Goal: Task Accomplishment & Management: Complete application form

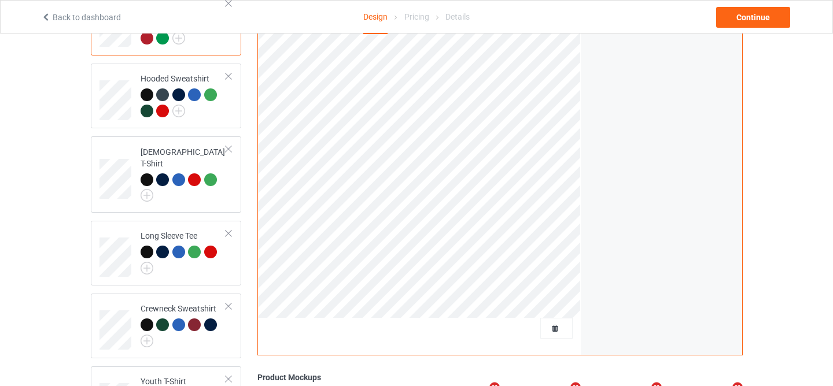
scroll to position [182, 0]
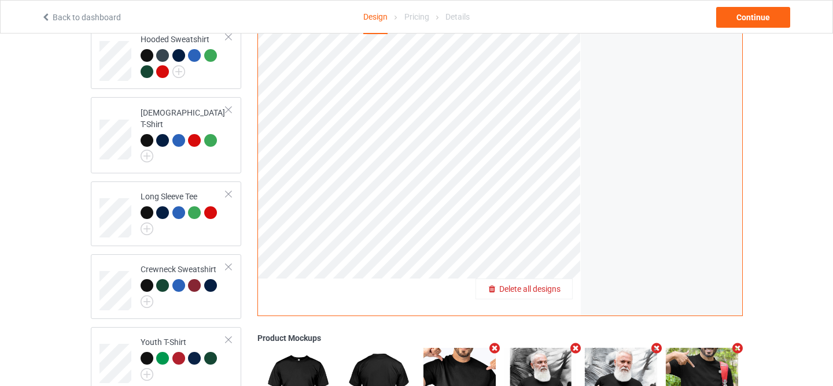
click at [548, 289] on span "Delete all designs" at bounding box center [529, 289] width 61 height 9
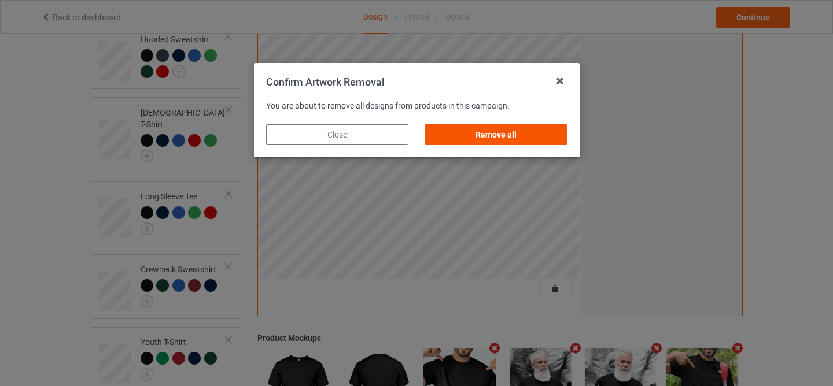
click at [486, 131] on div "Remove all" at bounding box center [496, 134] width 142 height 21
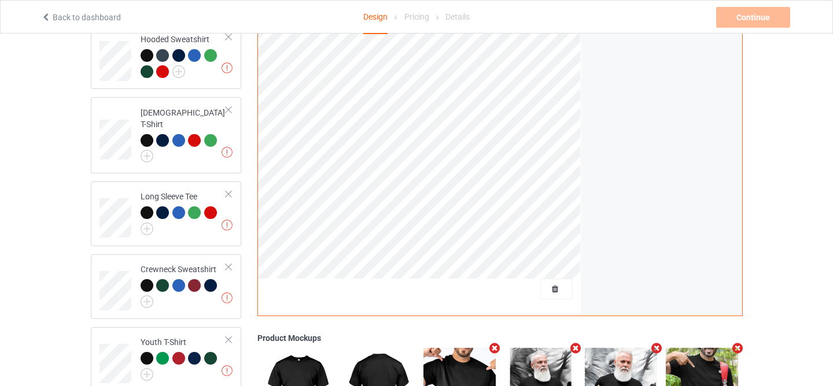
scroll to position [0, 0]
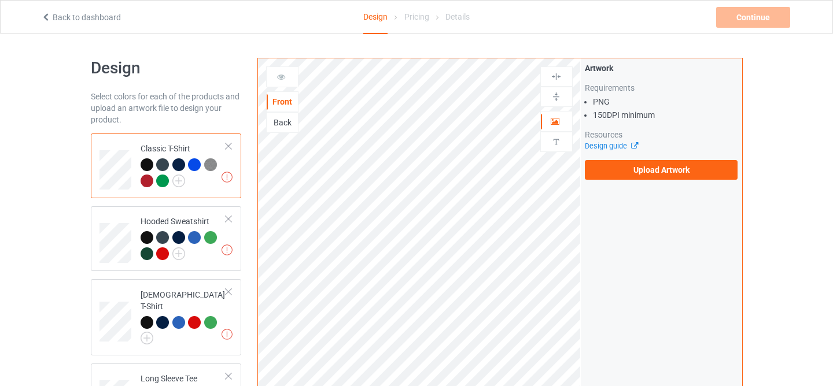
click at [639, 187] on div "Artwork Requirements PNG 150 DPI minimum Resources Design guide Upload Artwork" at bounding box center [661, 278] width 161 height 440
click at [633, 168] on label "Upload Artwork" at bounding box center [661, 170] width 153 height 20
click at [0, 0] on input "Upload Artwork" at bounding box center [0, 0] width 0 height 0
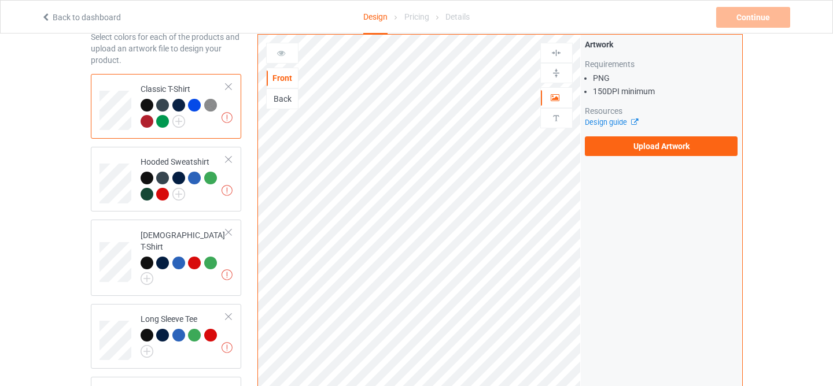
scroll to position [118, 0]
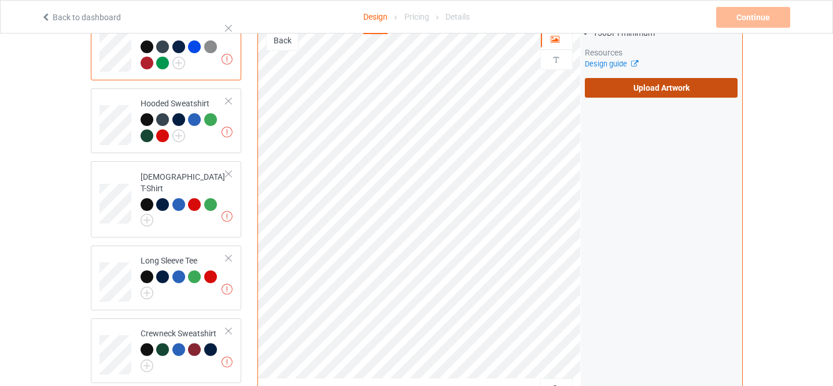
click at [667, 89] on label "Upload Artwork" at bounding box center [661, 88] width 153 height 20
click at [0, 0] on input "Upload Artwork" at bounding box center [0, 0] width 0 height 0
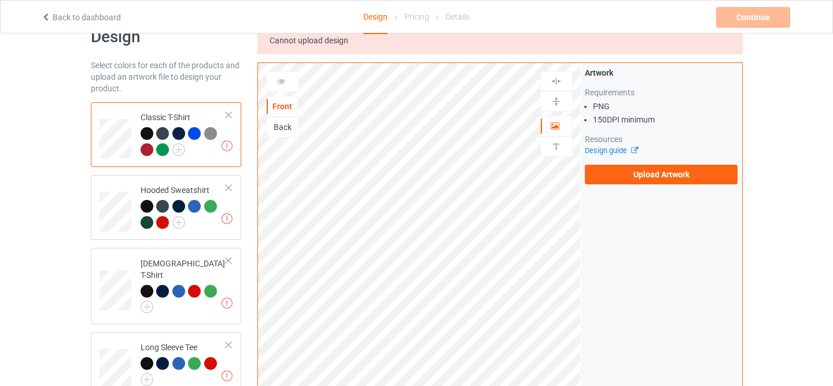
scroll to position [32, 0]
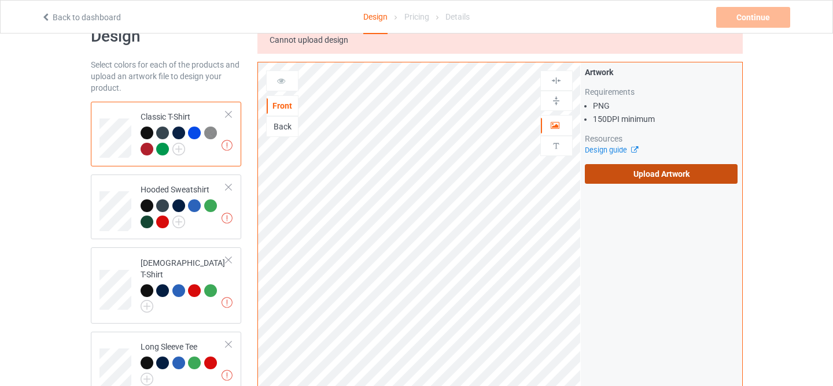
click at [602, 175] on label "Upload Artwork" at bounding box center [661, 174] width 153 height 20
click at [0, 0] on input "Upload Artwork" at bounding box center [0, 0] width 0 height 0
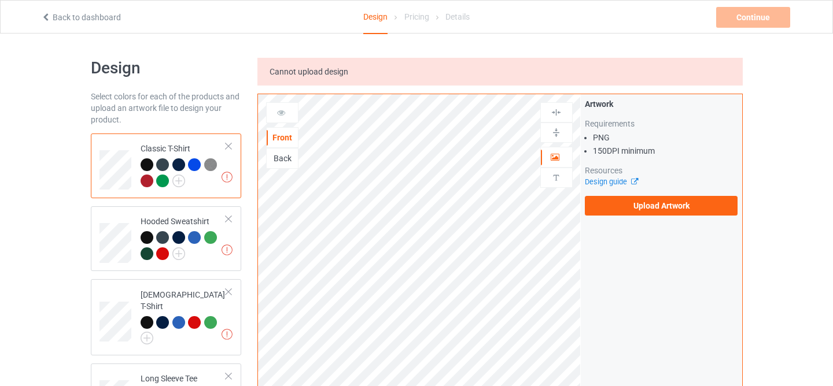
click at [297, 75] on span "Cannot upload design" at bounding box center [309, 71] width 79 height 9
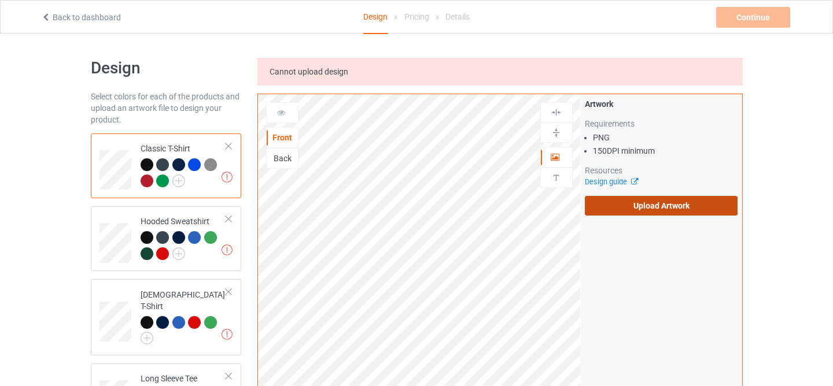
click at [637, 203] on label "Upload Artwork" at bounding box center [661, 206] width 153 height 20
click at [0, 0] on input "Upload Artwork" at bounding box center [0, 0] width 0 height 0
click at [634, 200] on label "Upload Artwork" at bounding box center [661, 206] width 153 height 20
click at [0, 0] on input "Upload Artwork" at bounding box center [0, 0] width 0 height 0
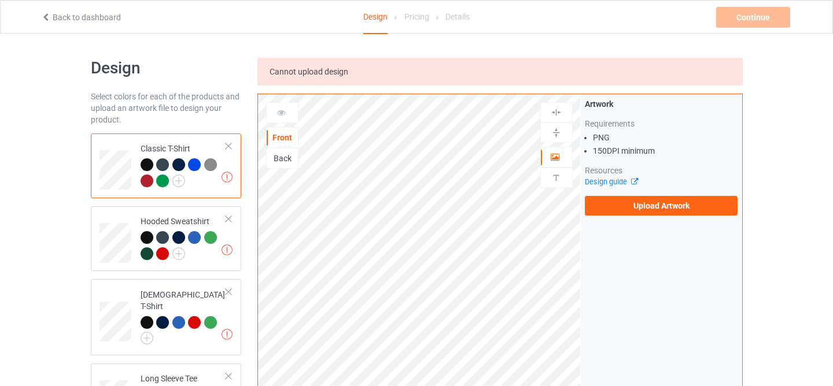
click at [322, 71] on span "Cannot upload design" at bounding box center [309, 71] width 79 height 9
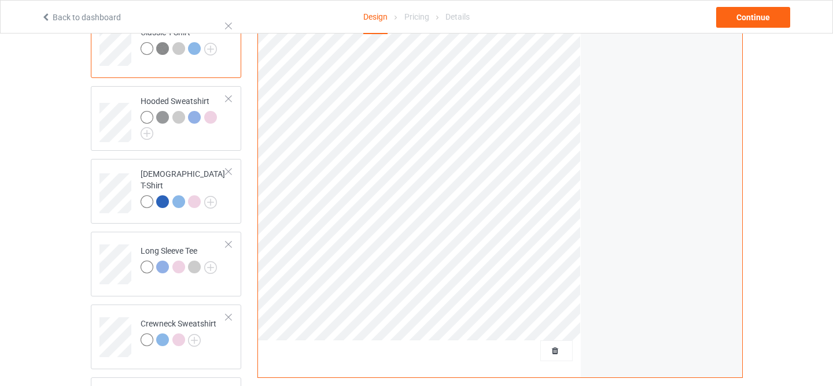
scroll to position [228, 0]
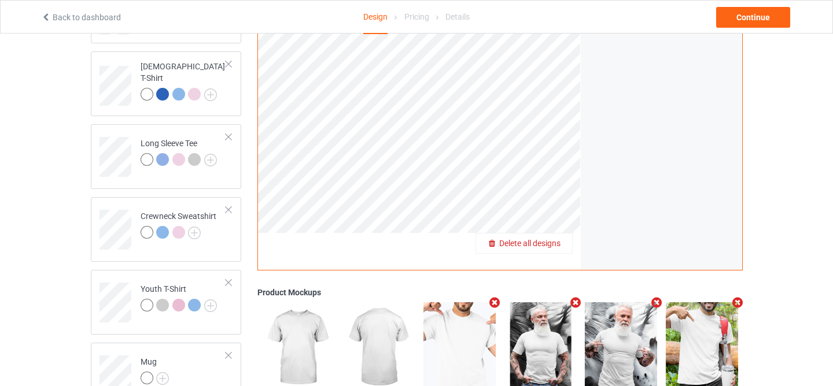
click at [555, 244] on span "Delete all designs" at bounding box center [529, 243] width 61 height 9
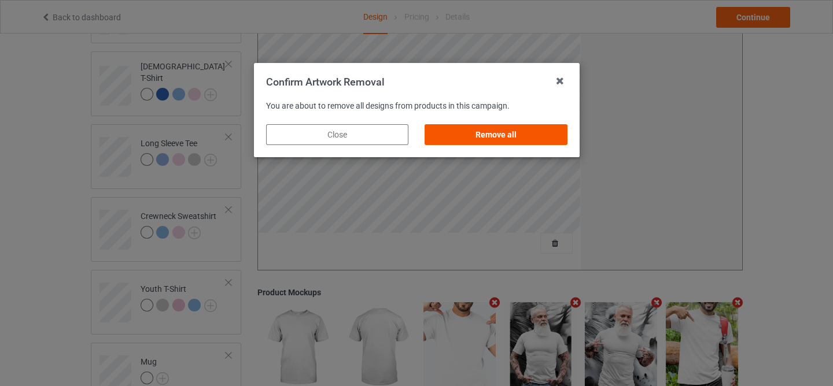
click at [494, 142] on div "Remove all" at bounding box center [496, 134] width 142 height 21
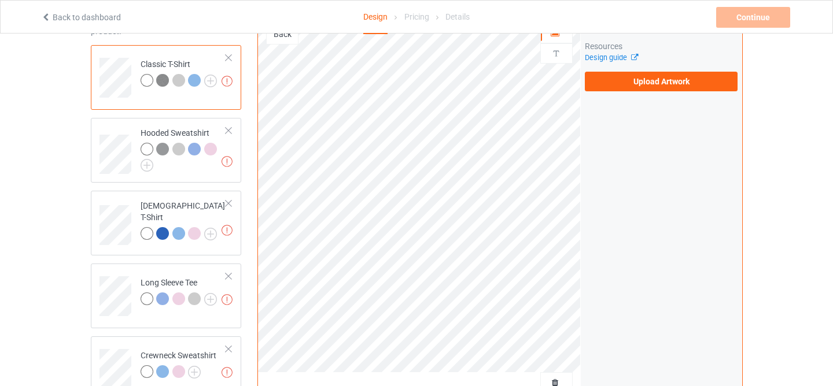
scroll to position [0, 0]
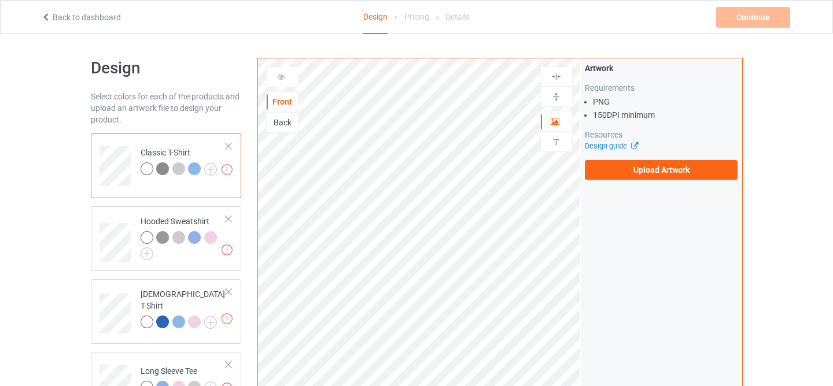
click at [650, 182] on div "Artwork Requirements PNG 150 DPI minimum Resources Design guide Upload Artwork" at bounding box center [661, 121] width 161 height 126
click at [647, 178] on label "Upload Artwork" at bounding box center [661, 170] width 153 height 20
click at [0, 0] on input "Upload Artwork" at bounding box center [0, 0] width 0 height 0
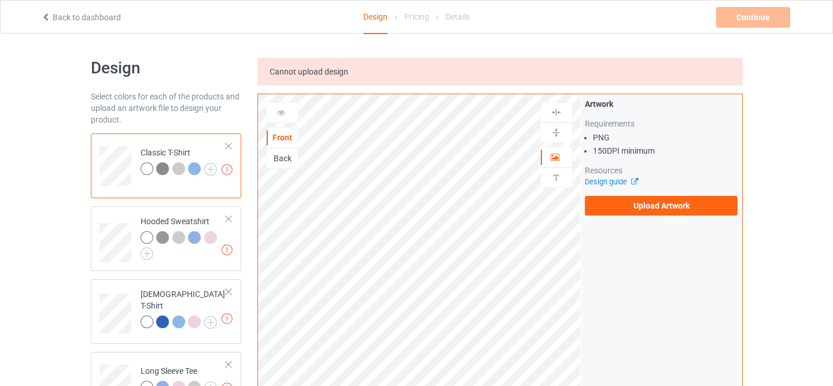
click at [322, 71] on span "Cannot upload design" at bounding box center [309, 71] width 79 height 9
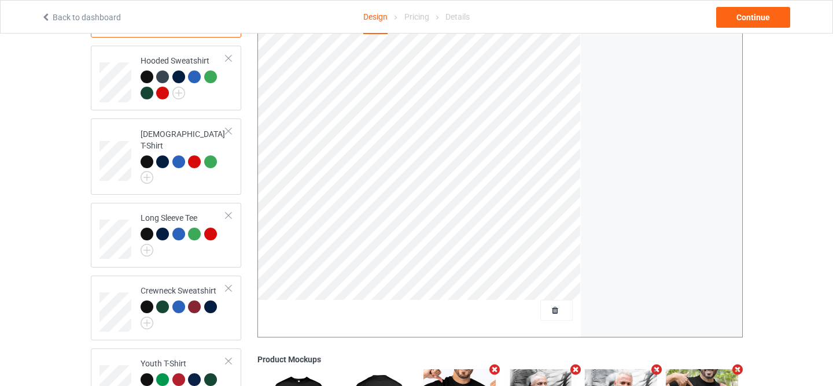
scroll to position [256, 0]
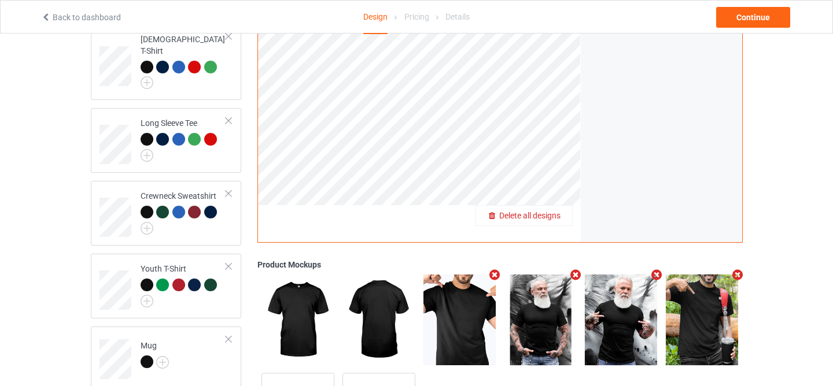
click at [558, 219] on span "Delete all designs" at bounding box center [529, 215] width 61 height 9
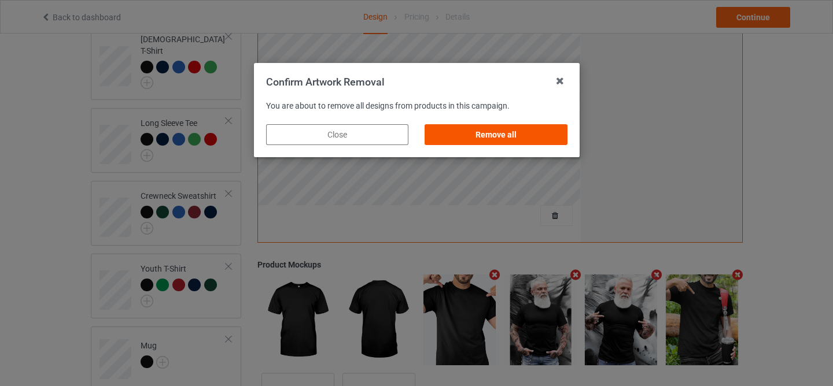
click at [517, 145] on div "Remove all" at bounding box center [496, 134] width 142 height 21
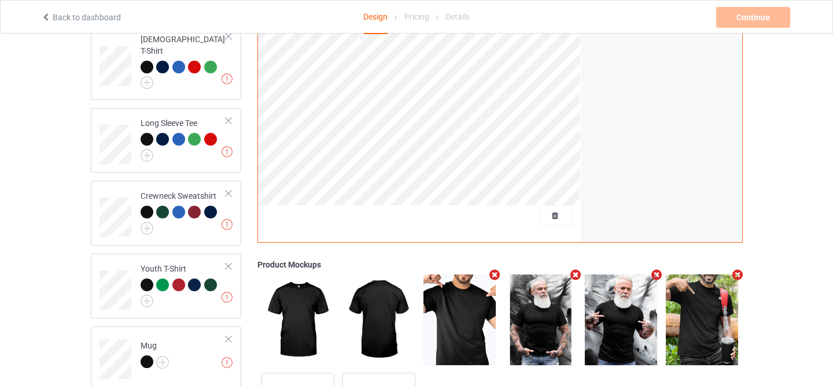
scroll to position [0, 0]
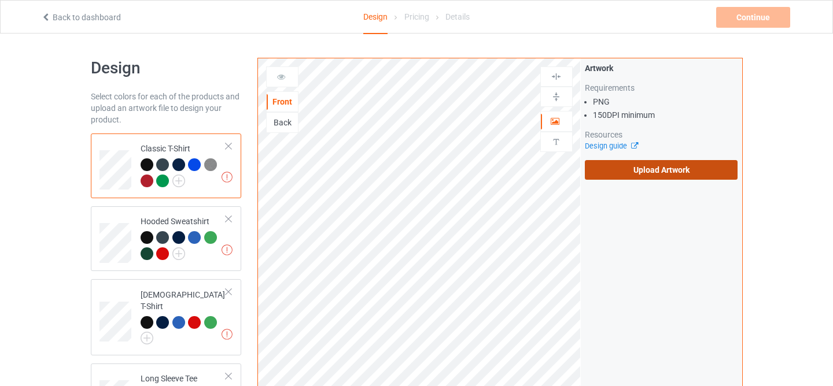
click at [658, 174] on label "Upload Artwork" at bounding box center [661, 170] width 153 height 20
click at [0, 0] on input "Upload Artwork" at bounding box center [0, 0] width 0 height 0
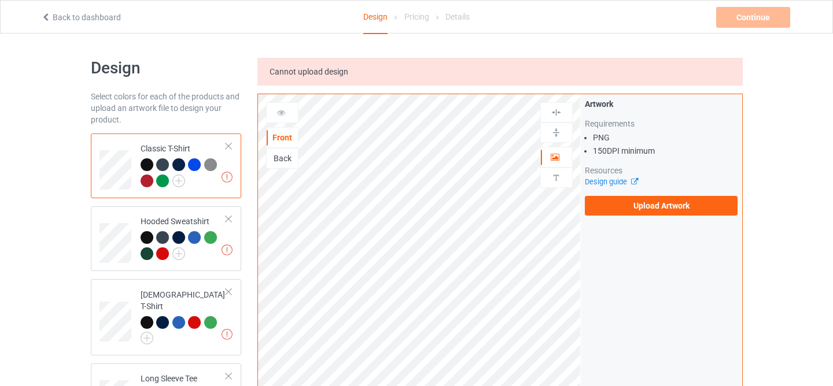
click at [320, 69] on span "Cannot upload design" at bounding box center [309, 71] width 79 height 9
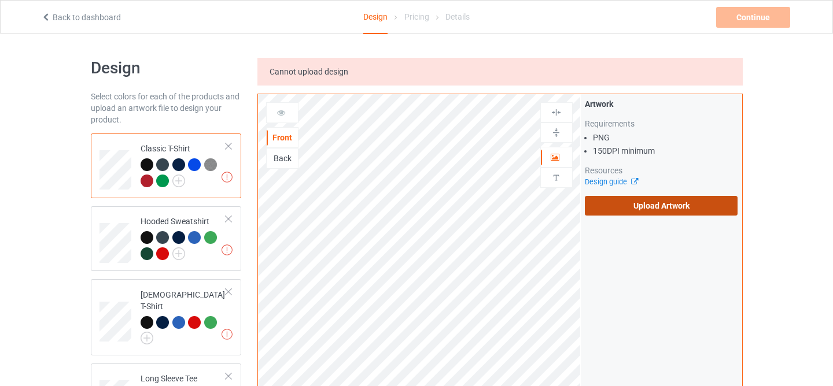
click at [626, 212] on label "Upload Artwork" at bounding box center [661, 206] width 153 height 20
click at [0, 0] on input "Upload Artwork" at bounding box center [0, 0] width 0 height 0
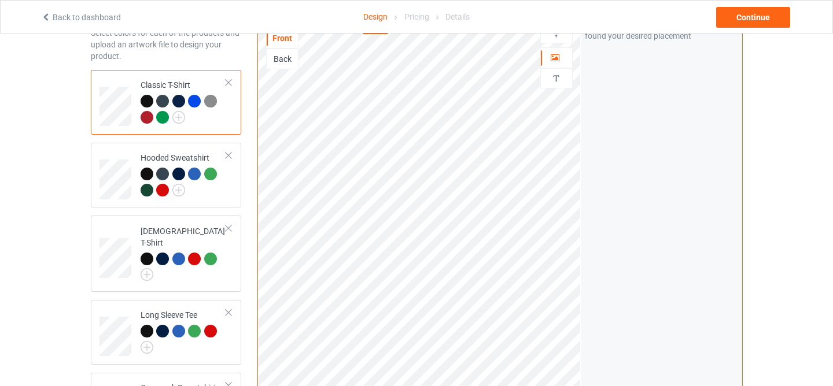
scroll to position [157, 0]
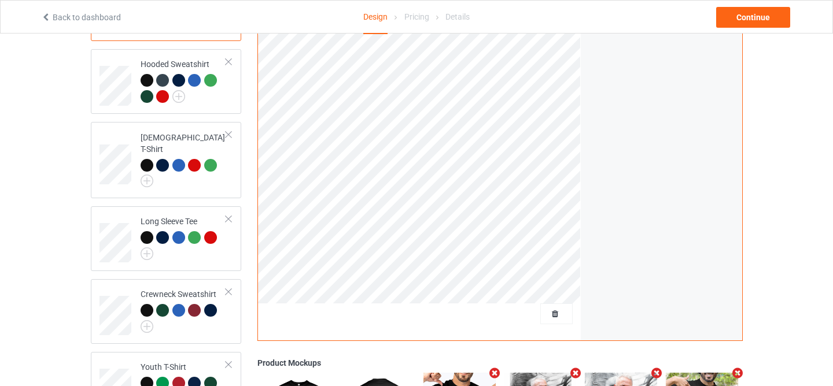
click at [548, 323] on div at bounding box center [556, 314] width 32 height 21
click at [552, 312] on span "Delete all designs" at bounding box center [529, 313] width 61 height 9
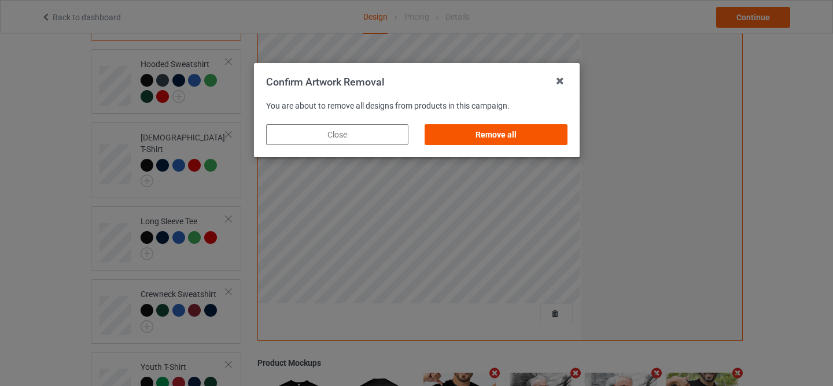
click at [514, 142] on div "Remove all" at bounding box center [496, 134] width 142 height 21
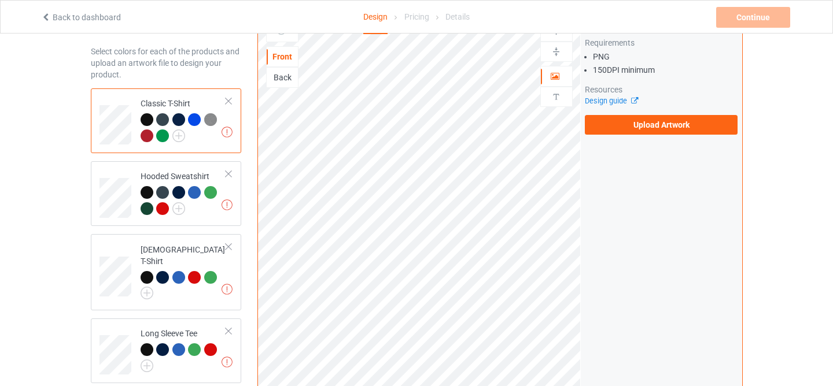
scroll to position [0, 0]
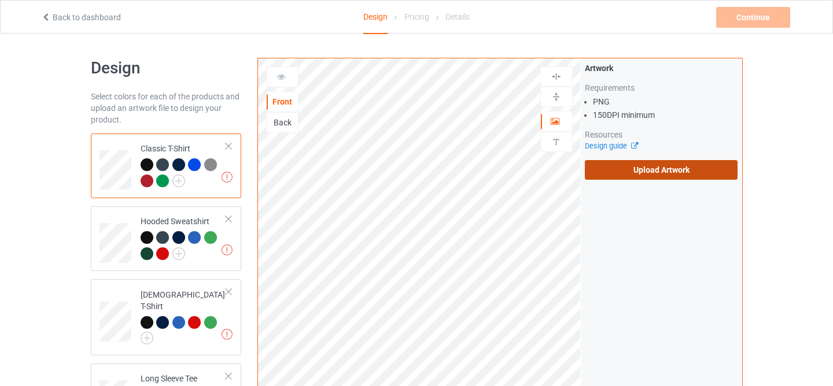
click at [631, 168] on label "Upload Artwork" at bounding box center [661, 170] width 153 height 20
click at [0, 0] on input "Upload Artwork" at bounding box center [0, 0] width 0 height 0
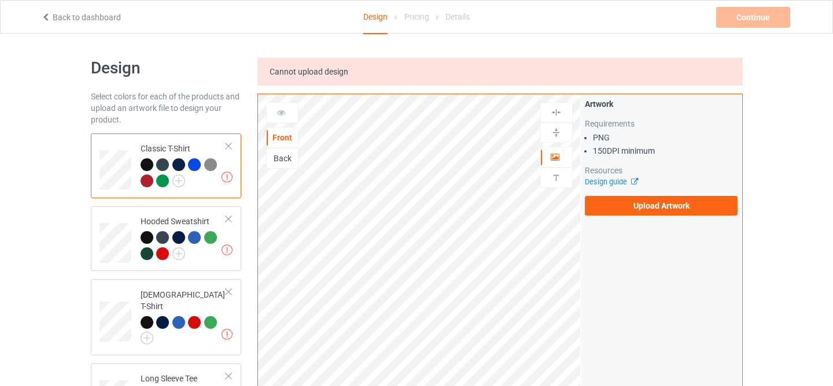
click at [314, 75] on span "Cannot upload design" at bounding box center [309, 71] width 79 height 9
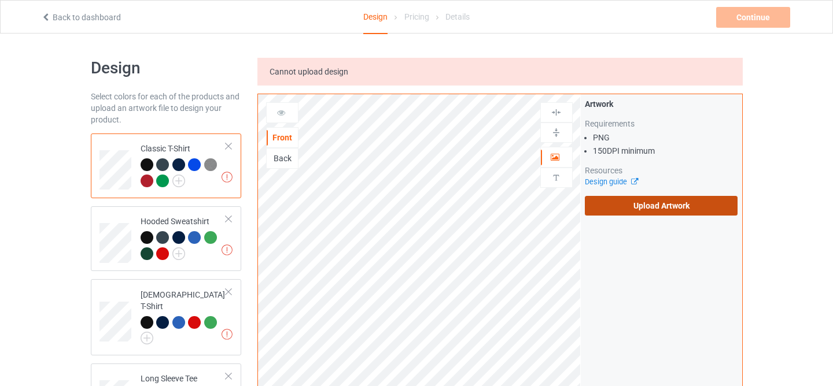
click at [652, 207] on label "Upload Artwork" at bounding box center [661, 206] width 153 height 20
click at [0, 0] on input "Upload Artwork" at bounding box center [0, 0] width 0 height 0
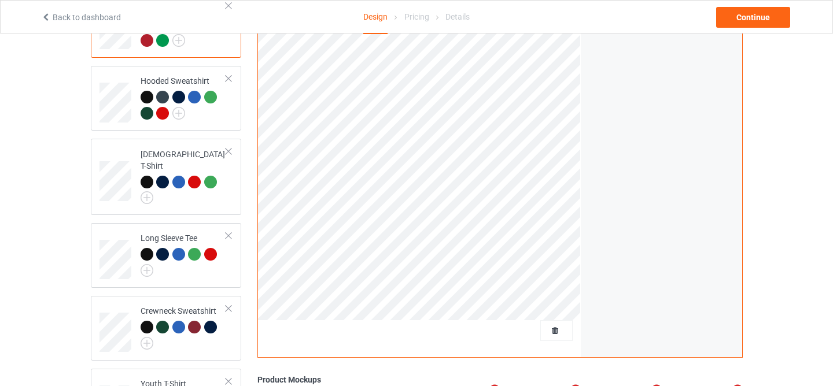
scroll to position [167, 0]
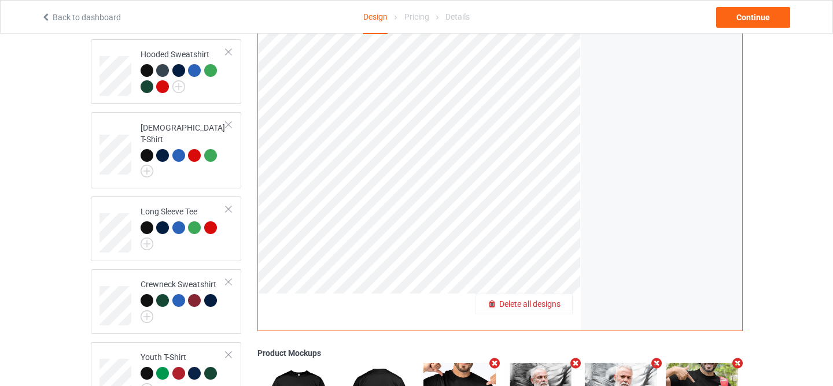
click at [551, 307] on span "Delete all designs" at bounding box center [529, 304] width 61 height 9
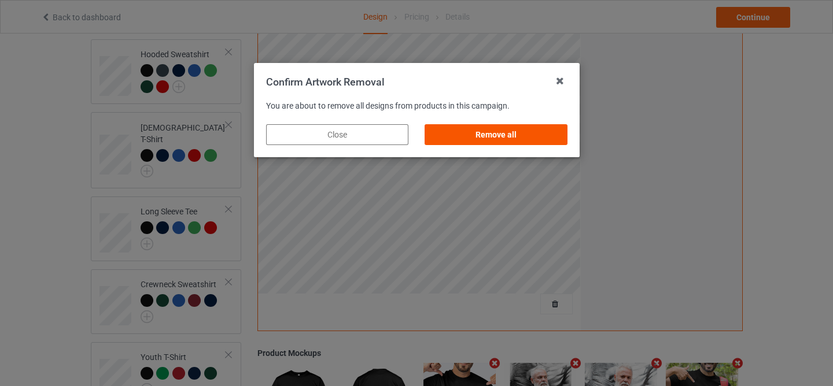
click at [525, 138] on div "Remove all" at bounding box center [496, 134] width 142 height 21
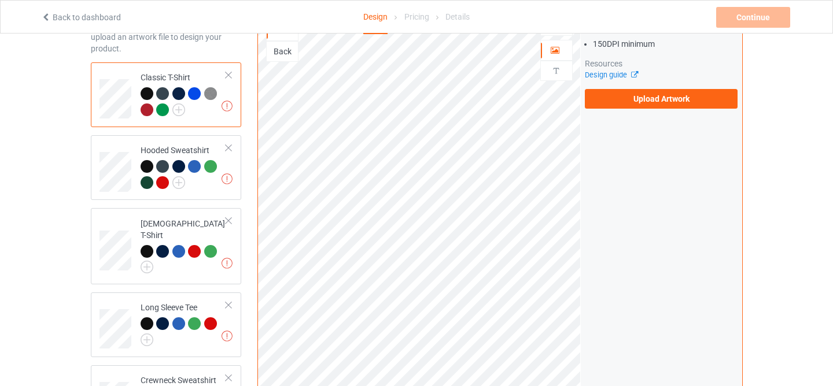
scroll to position [0, 0]
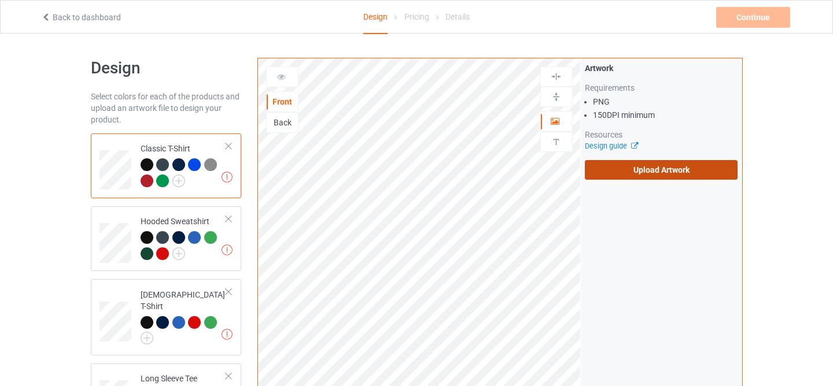
click at [628, 176] on label "Upload Artwork" at bounding box center [661, 170] width 153 height 20
click at [0, 0] on input "Upload Artwork" at bounding box center [0, 0] width 0 height 0
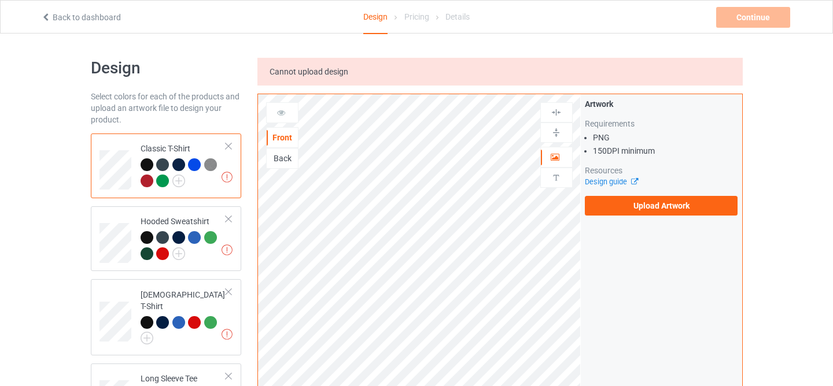
click at [307, 67] on span "Cannot upload design" at bounding box center [309, 71] width 79 height 9
